Goal: Task Accomplishment & Management: Use online tool/utility

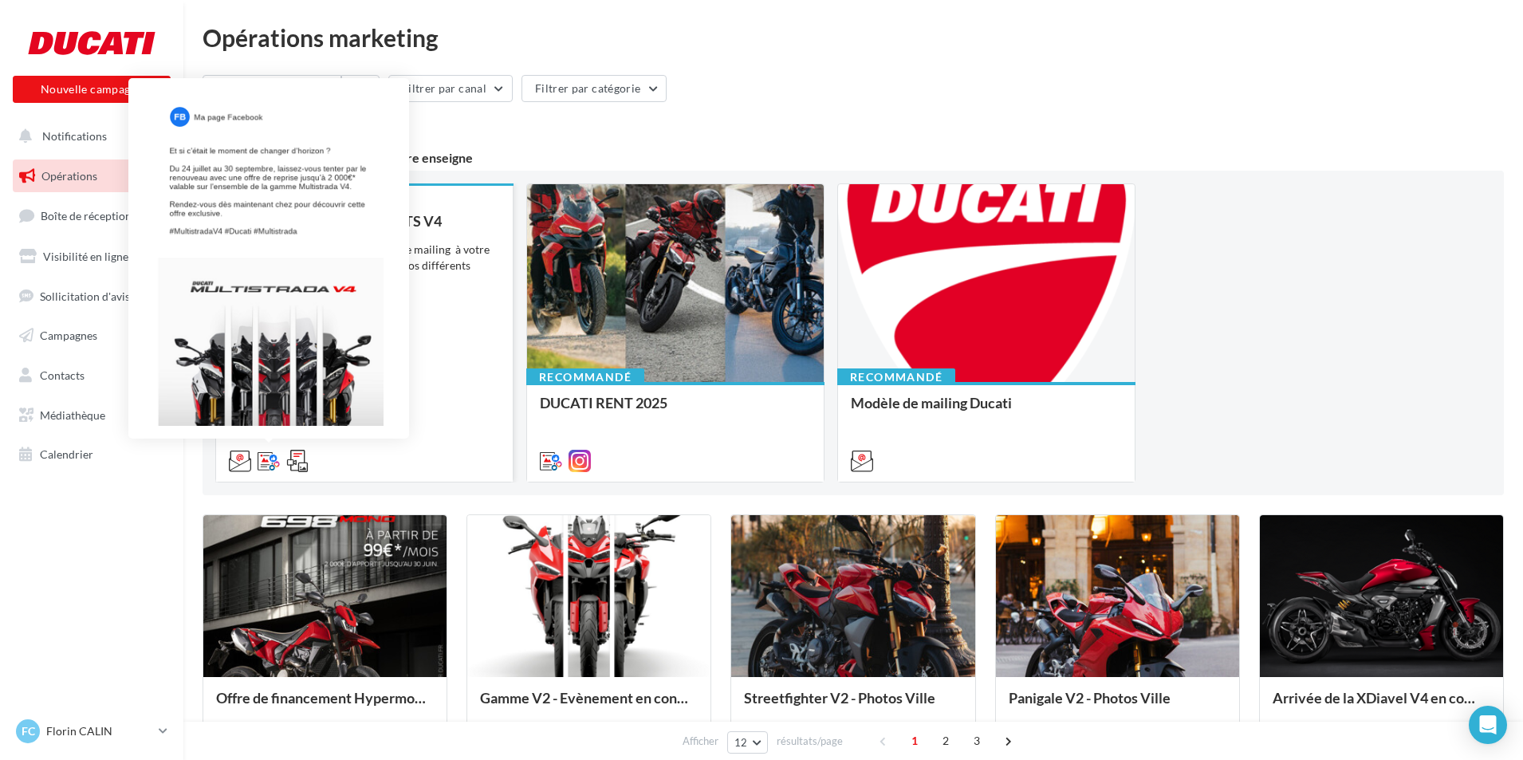
click at [265, 462] on icon at bounding box center [268, 461] width 22 height 22
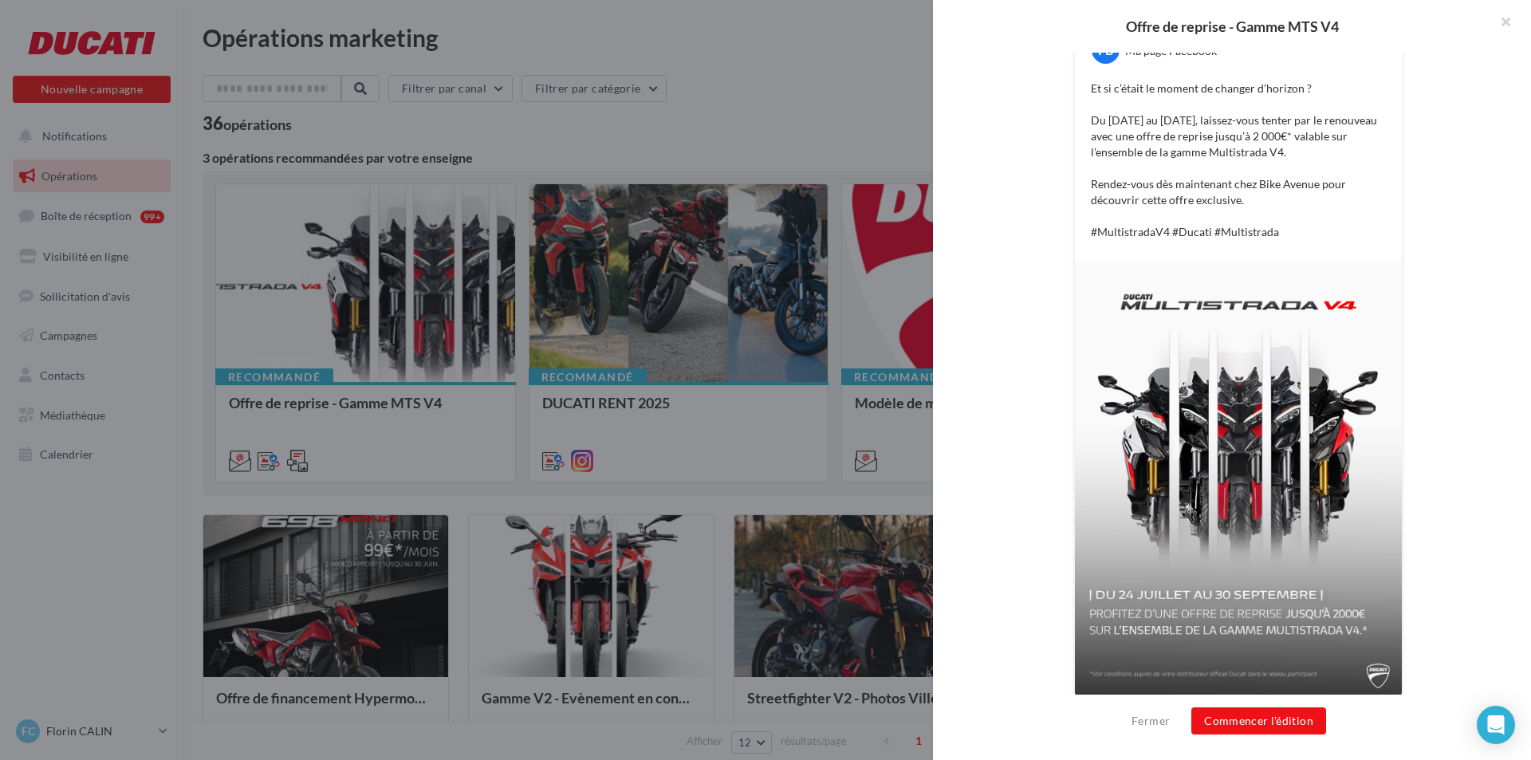
scroll to position [354, 0]
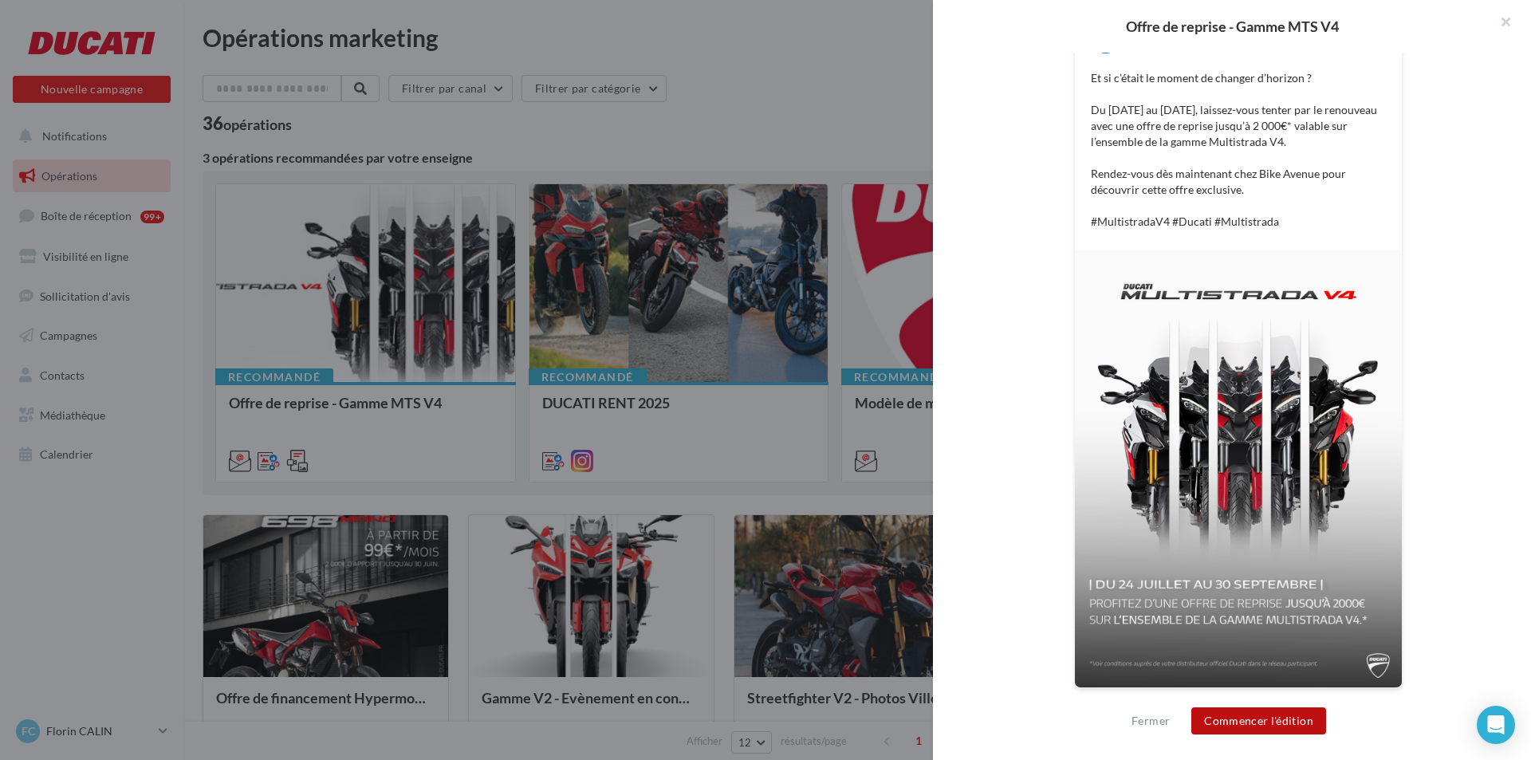
click at [1244, 720] on button "Commencer l'édition" at bounding box center [1258, 720] width 135 height 27
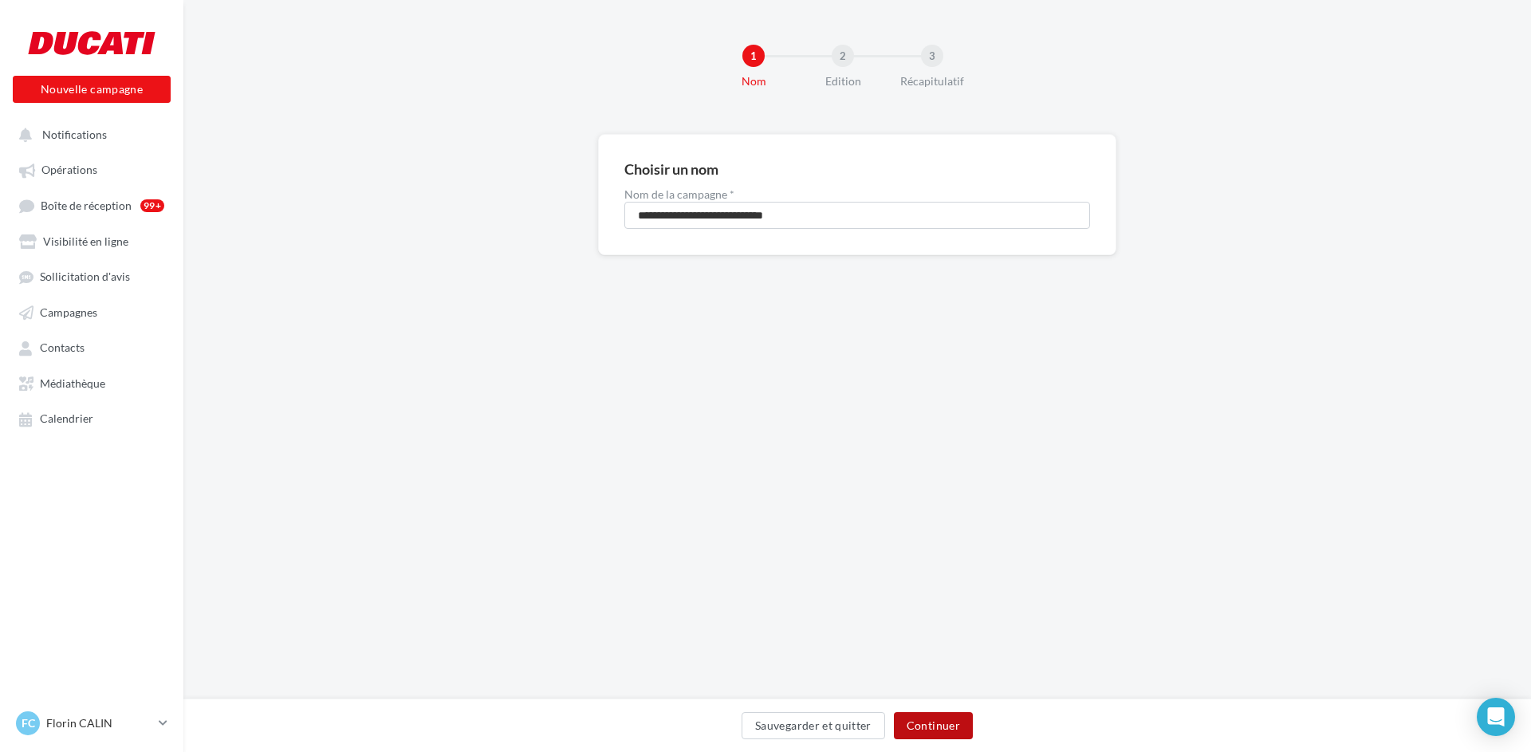
click at [926, 725] on button "Continuer" at bounding box center [933, 725] width 79 height 27
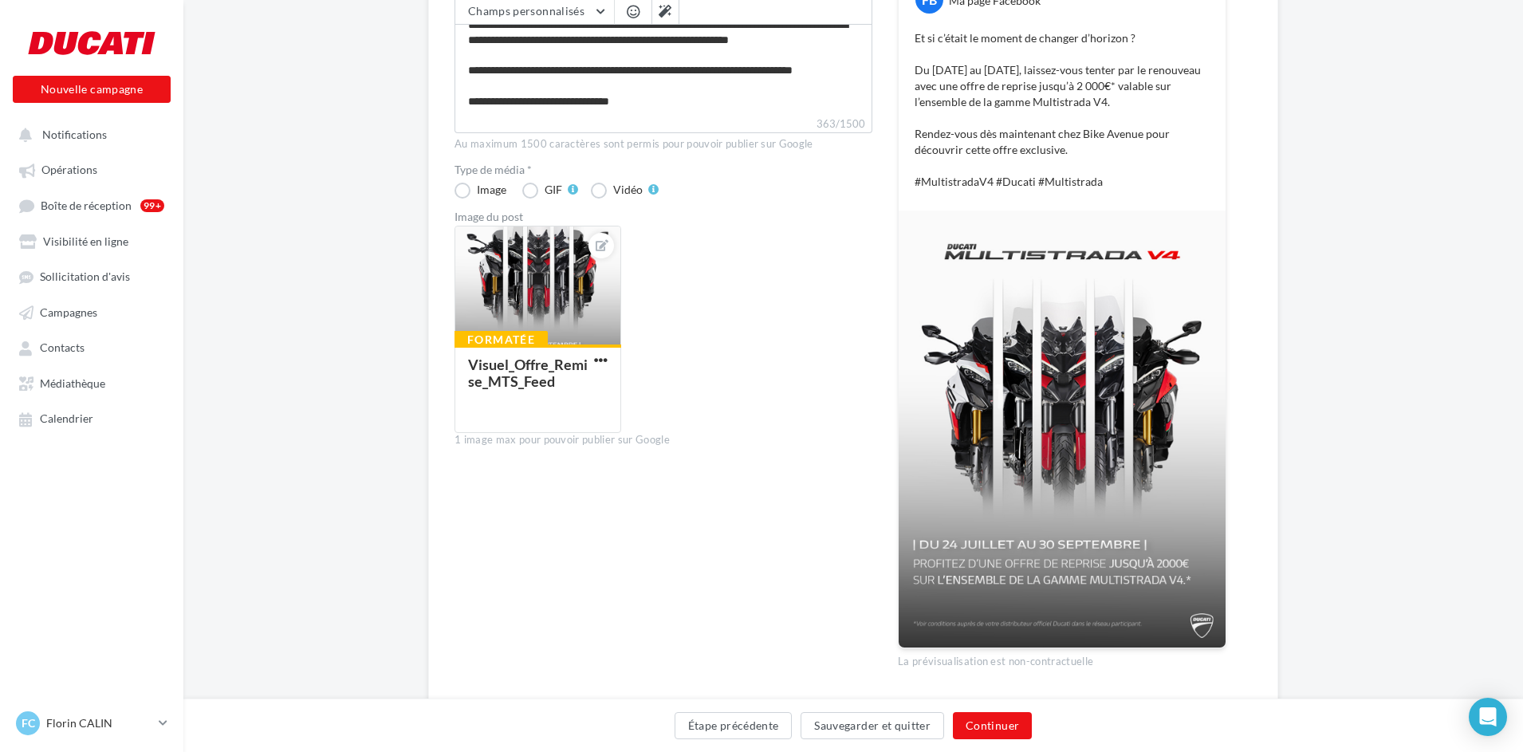
scroll to position [319, 0]
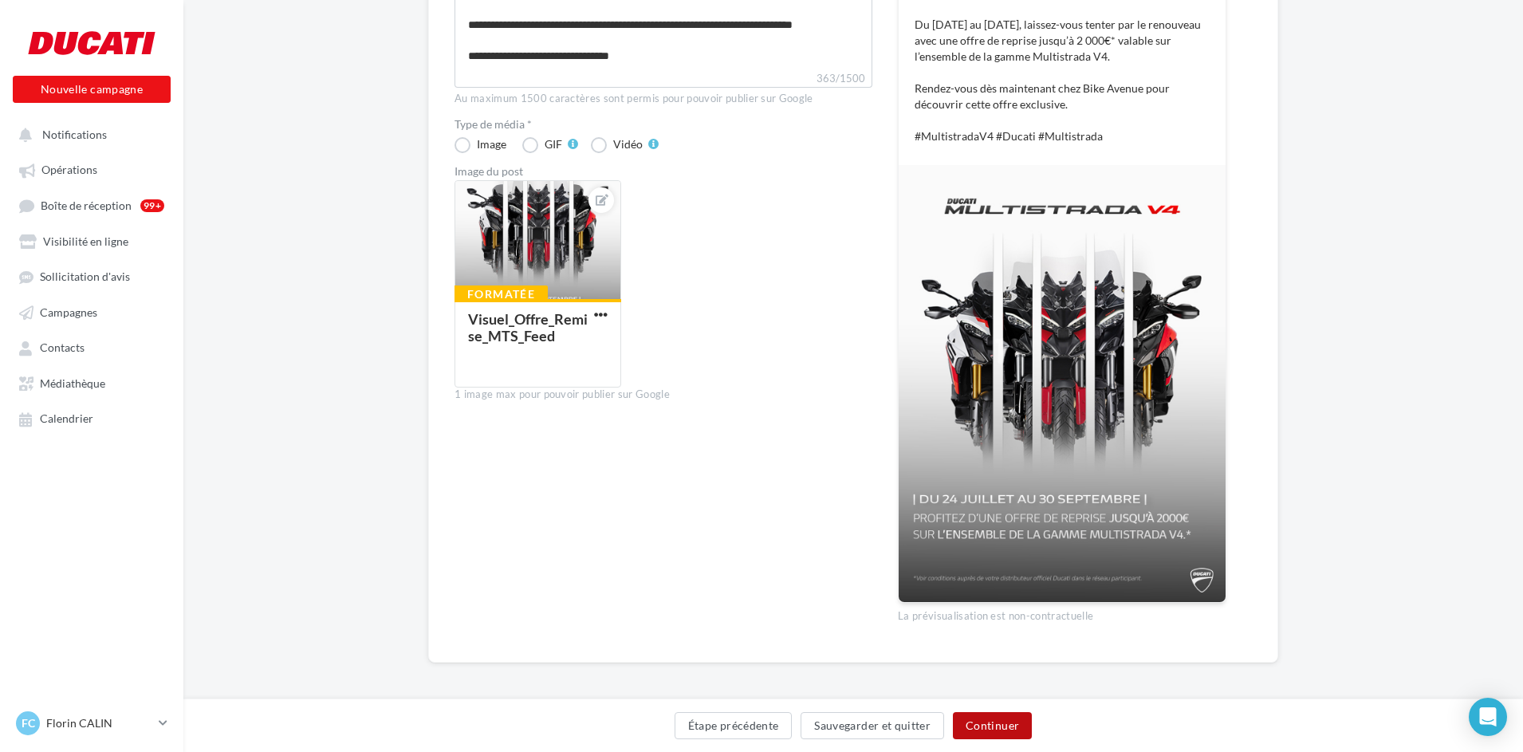
click at [1002, 719] on button "Continuer" at bounding box center [992, 725] width 79 height 27
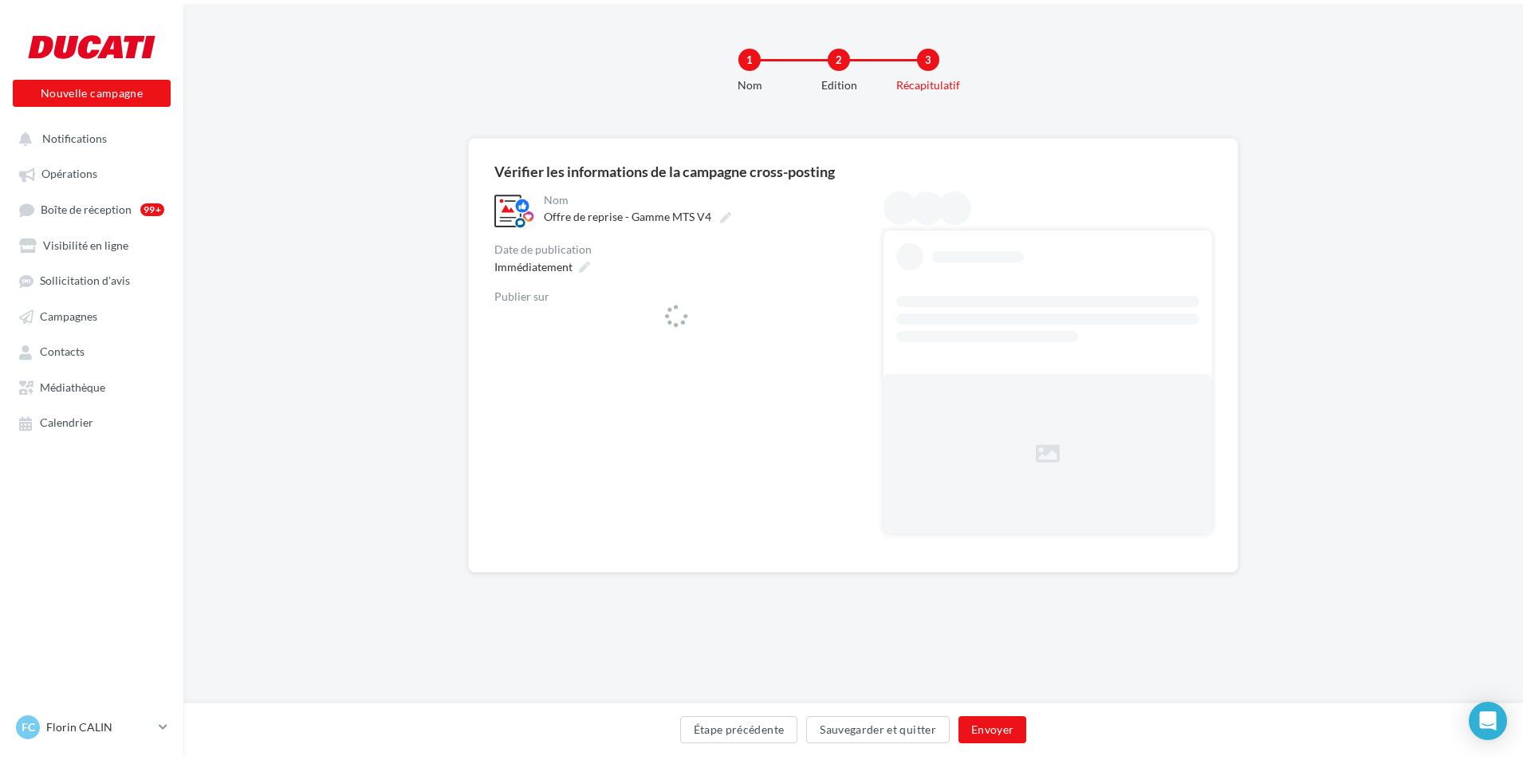
scroll to position [0, 0]
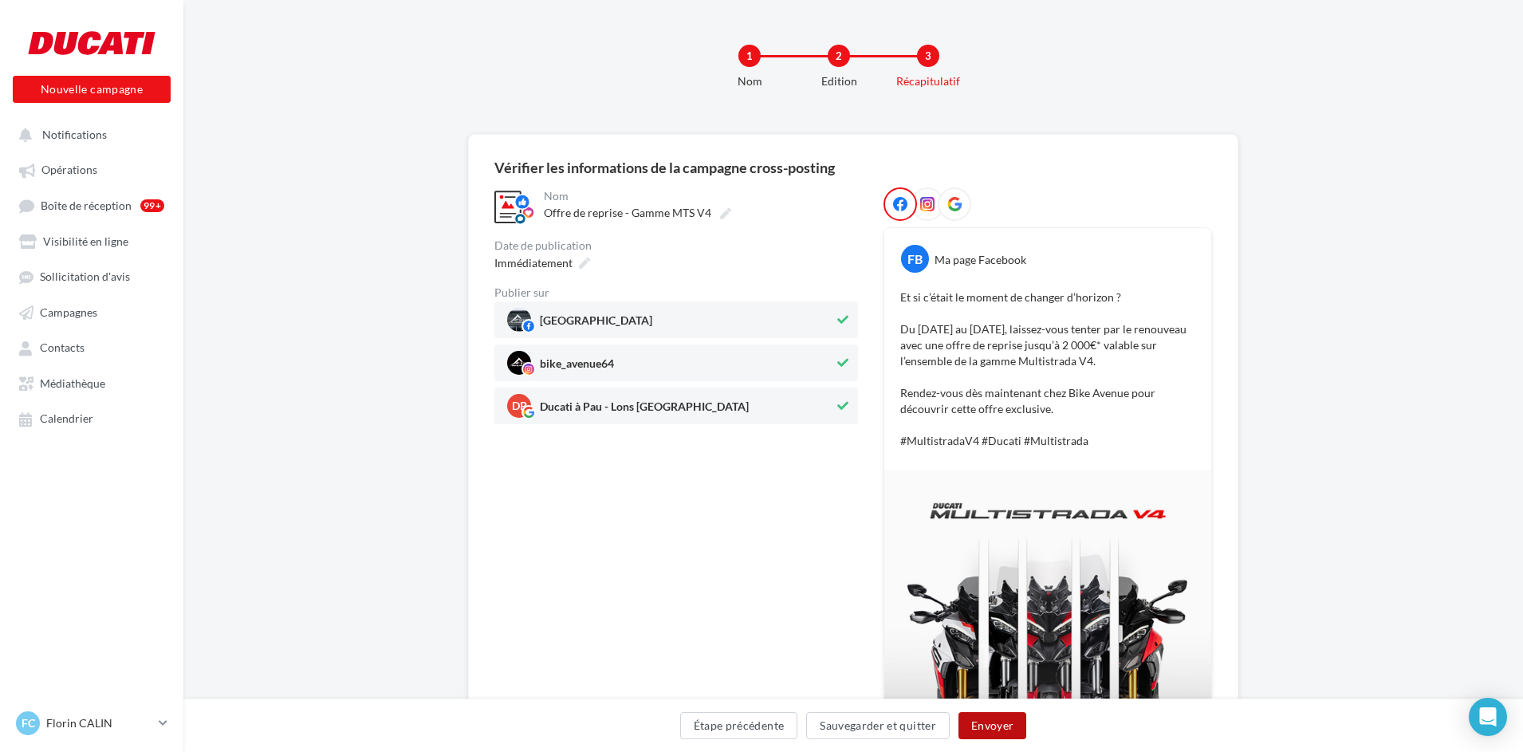
click at [999, 728] on button "Envoyer" at bounding box center [992, 725] width 68 height 27
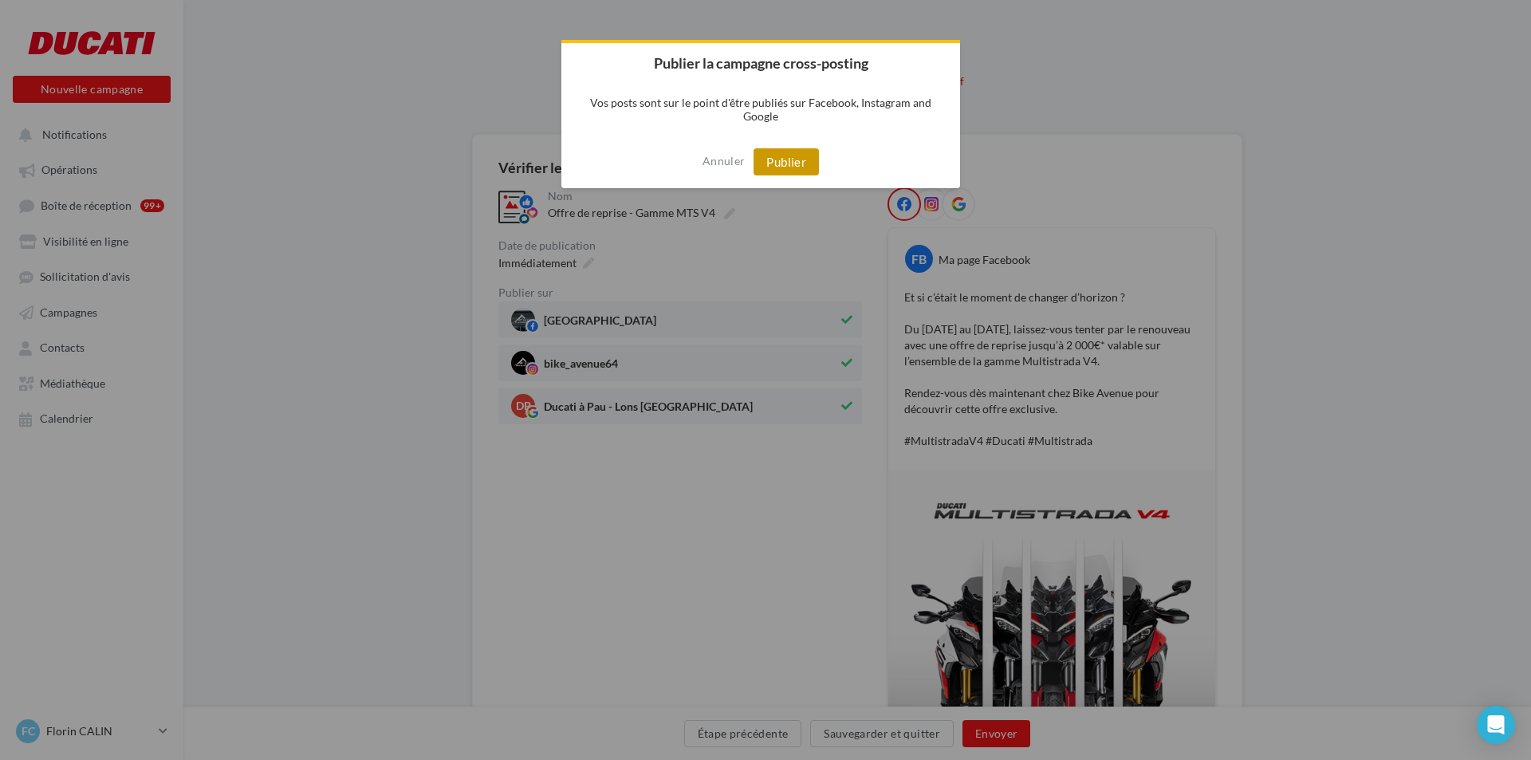
click at [800, 158] on button "Publier" at bounding box center [785, 161] width 65 height 27
